Goal: Transaction & Acquisition: Subscribe to service/newsletter

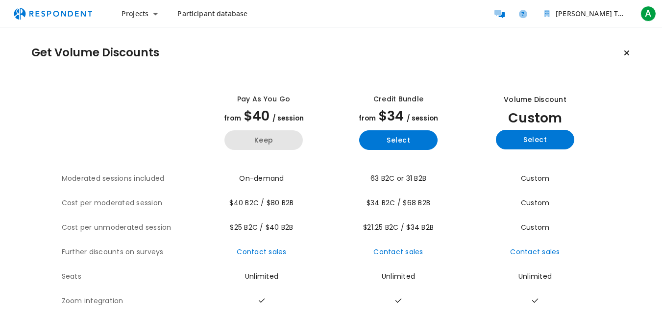
click at [265, 144] on button "Keep" at bounding box center [264, 140] width 78 height 20
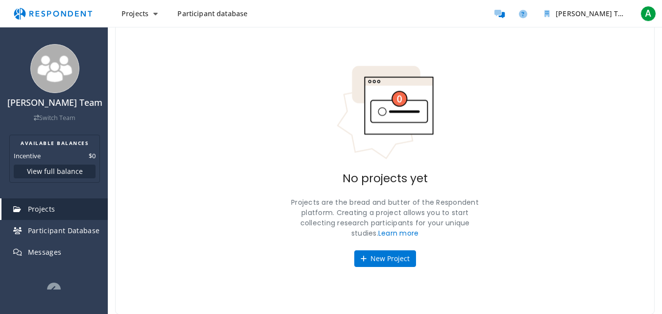
scroll to position [40, 0]
click at [43, 234] on span "Participant Database" at bounding box center [64, 230] width 72 height 9
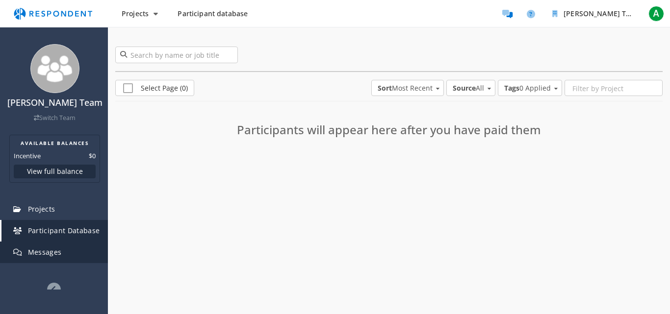
click at [47, 251] on span "Messages" at bounding box center [45, 252] width 34 height 9
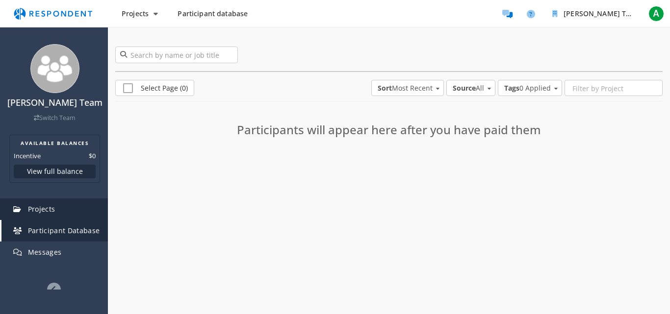
click at [48, 215] on link "Projects" at bounding box center [54, 210] width 106 height 22
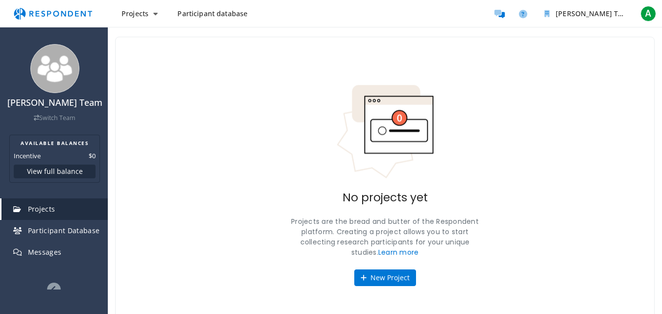
scroll to position [40, 0]
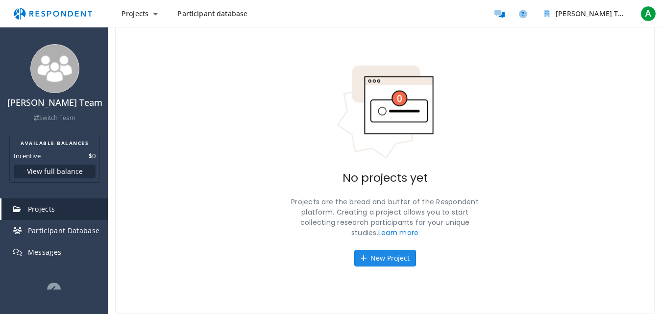
click at [395, 260] on button "New Project" at bounding box center [385, 258] width 62 height 17
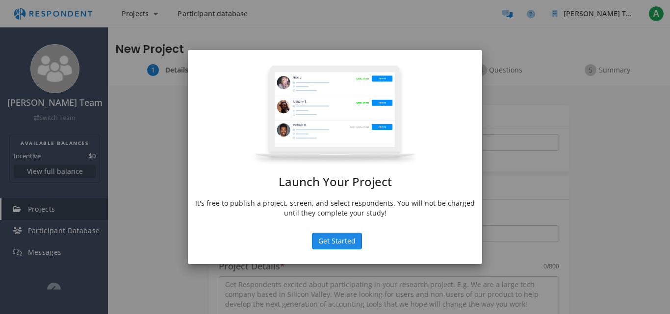
click at [317, 233] on button "Get Started" at bounding box center [337, 241] width 50 height 17
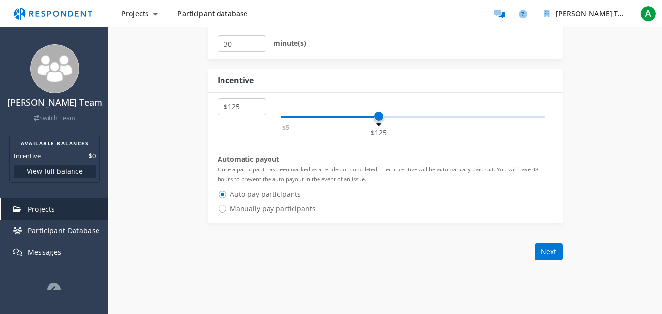
scroll to position [555, 0]
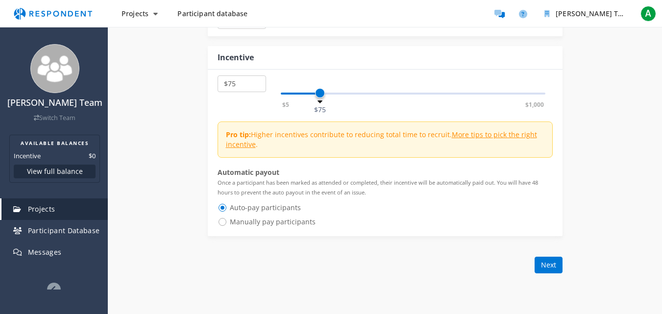
select select "number:95"
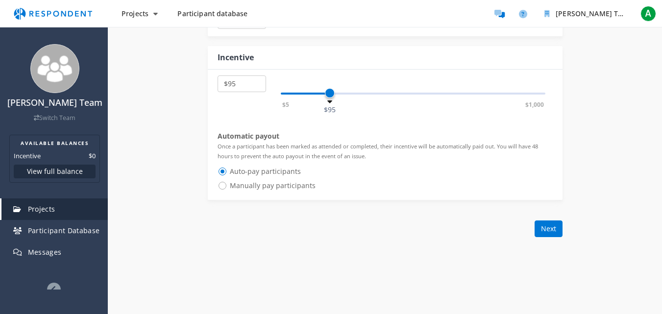
drag, startPoint x: 378, startPoint y: 92, endPoint x: 330, endPoint y: 118, distance: 53.5
click at [330, 118] on div "$5 $10 $15 $20 $25 $30 $35 $40 $45 $50 $55 $60 $65 $70 $75 $80 $85 $90 $95 $100…" at bounding box center [385, 135] width 355 height 130
click at [559, 232] on button "Next" at bounding box center [549, 229] width 28 height 17
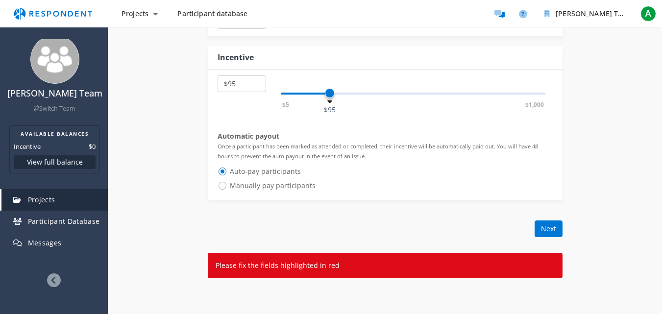
scroll to position [0, 0]
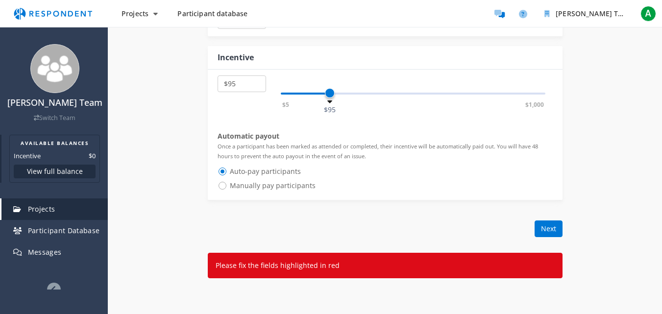
click at [67, 170] on button "View full balance" at bounding box center [55, 172] width 82 height 14
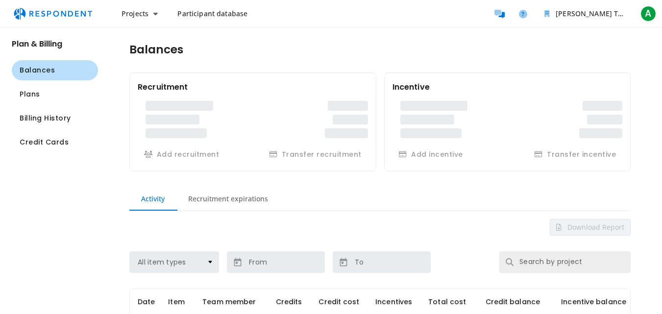
click at [62, 147] on span "Credit Cards" at bounding box center [44, 142] width 49 height 10
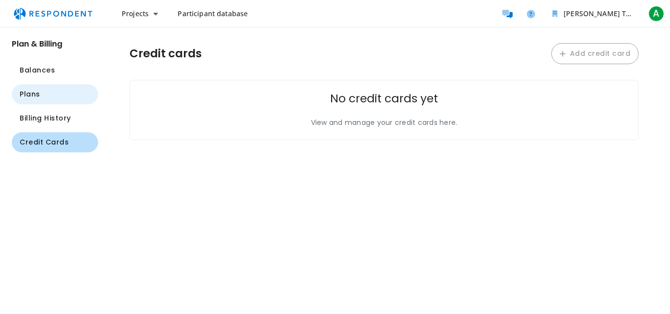
click at [41, 86] on button "Plans" at bounding box center [55, 94] width 86 height 20
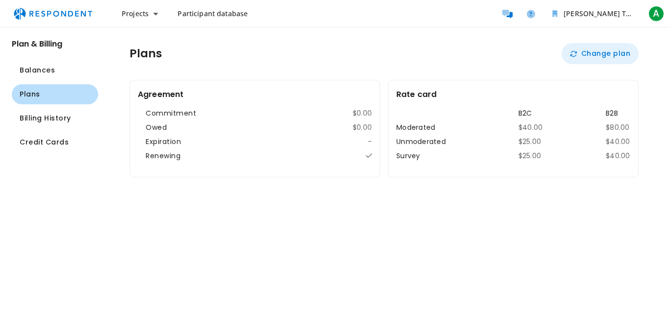
click at [600, 54] on button "Change plan" at bounding box center [599, 53] width 77 height 21
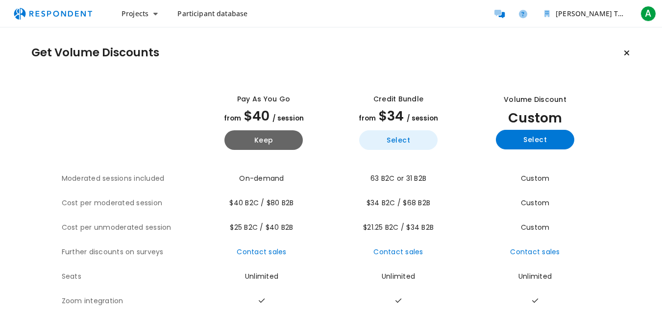
click at [415, 138] on button "Select" at bounding box center [398, 140] width 78 height 20
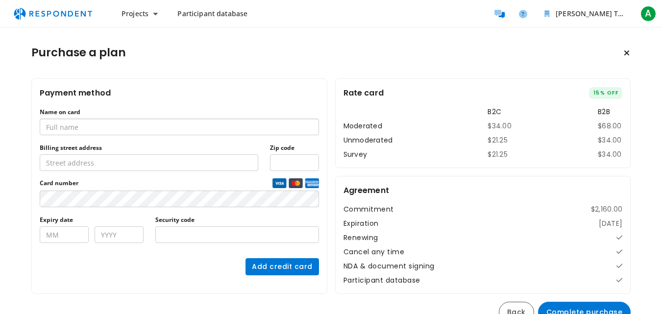
click at [108, 124] on input "Name on card" at bounding box center [179, 127] width 279 height 17
type input "[PERSON_NAME]"
click at [60, 164] on input "Billing street address" at bounding box center [149, 162] width 219 height 17
type input "JL. [GEOGRAPHIC_DATA], [GEOGRAPHIC_DATA]"
type input "93231"
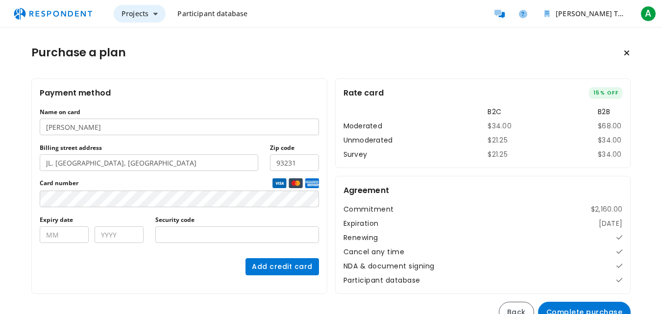
click at [144, 16] on span "Projects" at bounding box center [135, 13] width 27 height 9
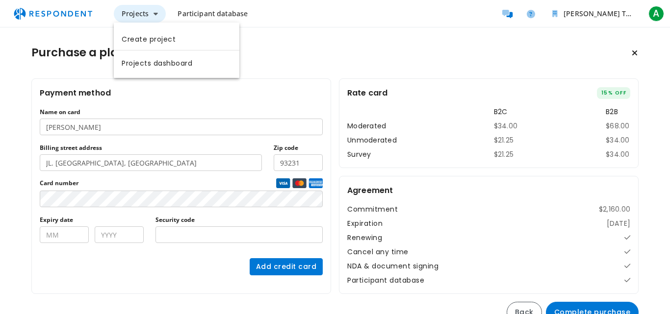
click at [144, 16] on md-backdrop at bounding box center [335, 157] width 670 height 314
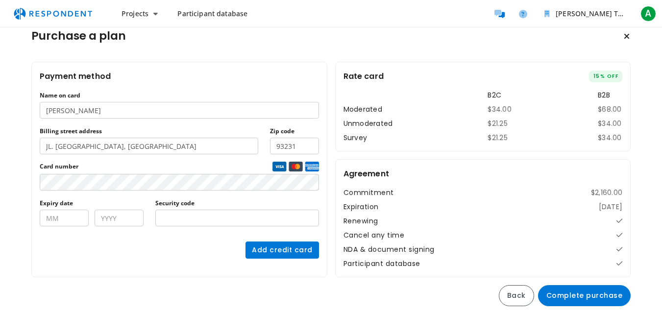
scroll to position [25, 0]
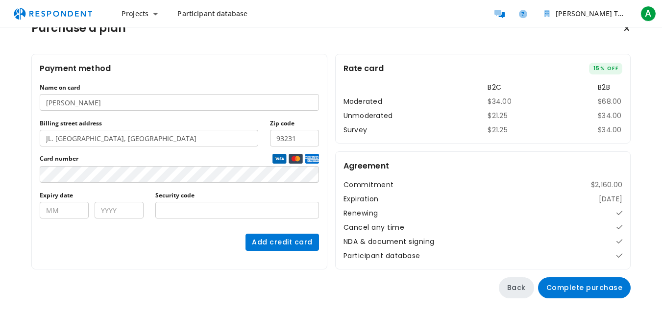
click at [534, 287] on button "Back" at bounding box center [516, 287] width 35 height 21
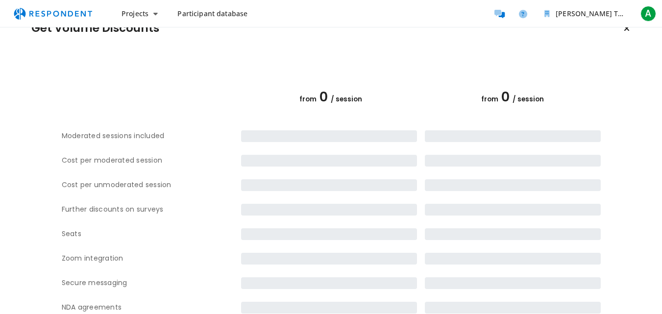
scroll to position [78, 0]
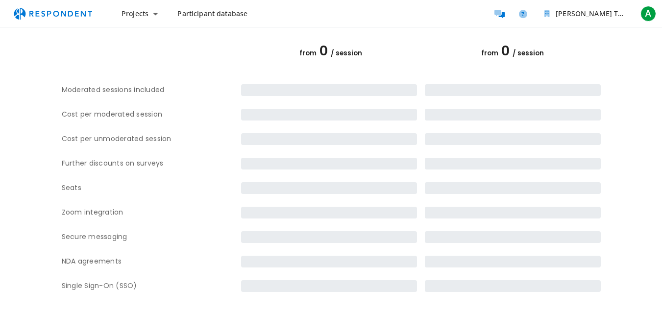
click at [526, 286] on td at bounding box center [511, 286] width 180 height 25
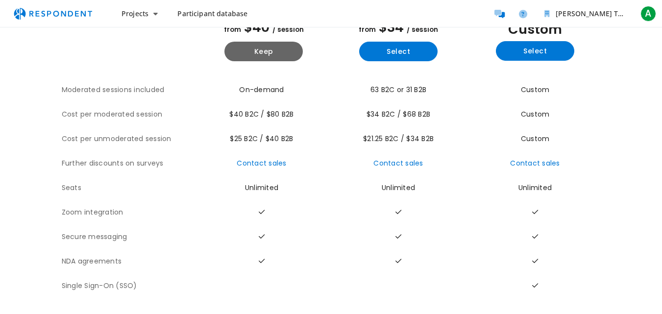
click at [80, 208] on th "Zoom integration" at bounding box center [129, 213] width 135 height 25
click at [96, 204] on th "Zoom integration" at bounding box center [129, 213] width 135 height 25
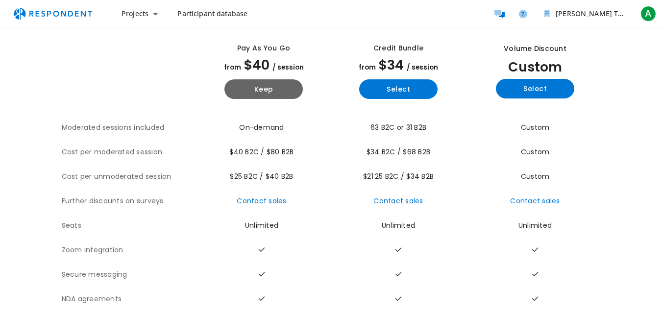
scroll to position [0, 0]
